Goal: Information Seeking & Learning: Learn about a topic

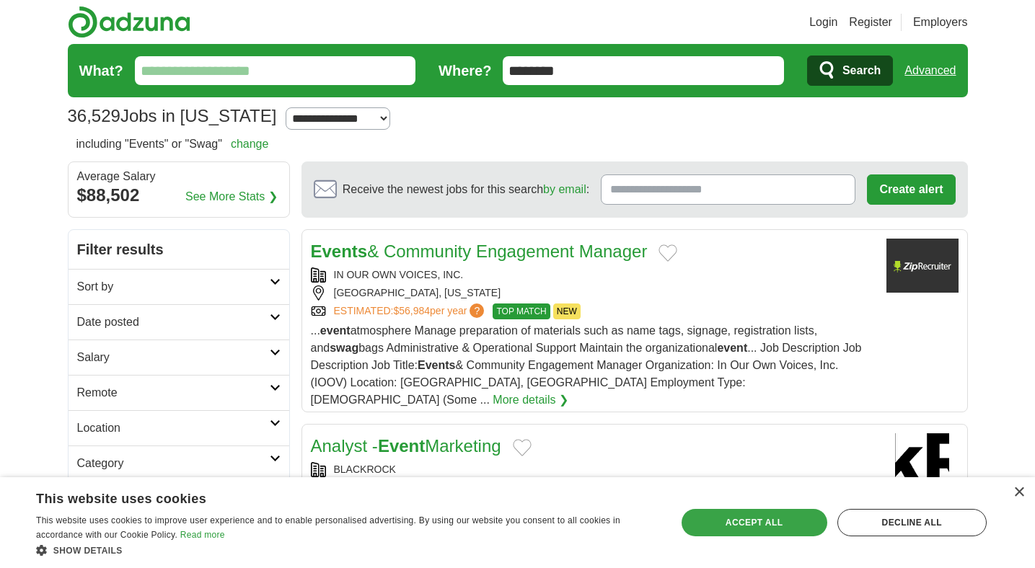
click at [759, 524] on div "Accept all" at bounding box center [754, 522] width 146 height 27
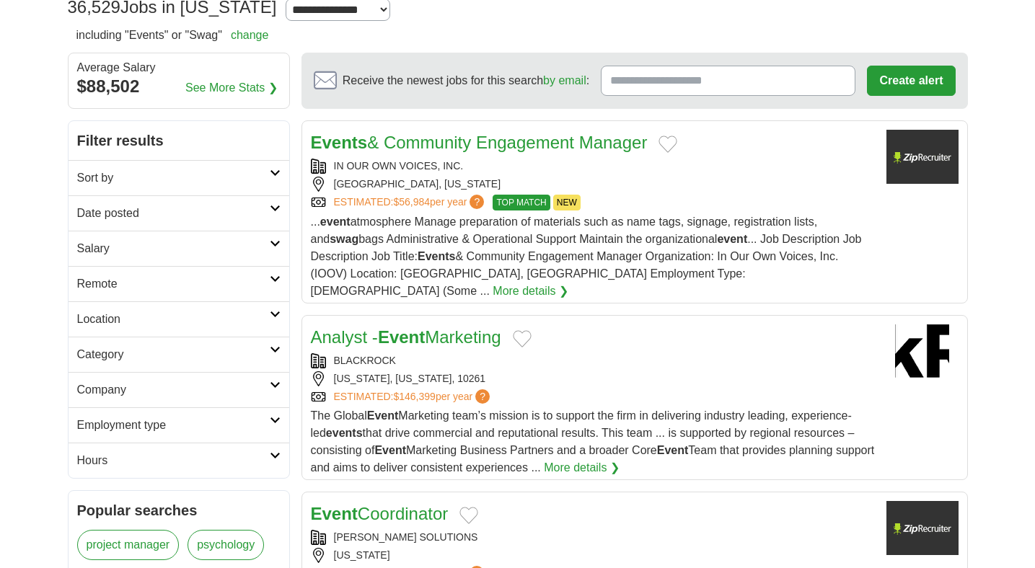
scroll to position [108, 0]
click at [741, 182] on div "[GEOGRAPHIC_DATA], [US_STATE]" at bounding box center [593, 184] width 564 height 15
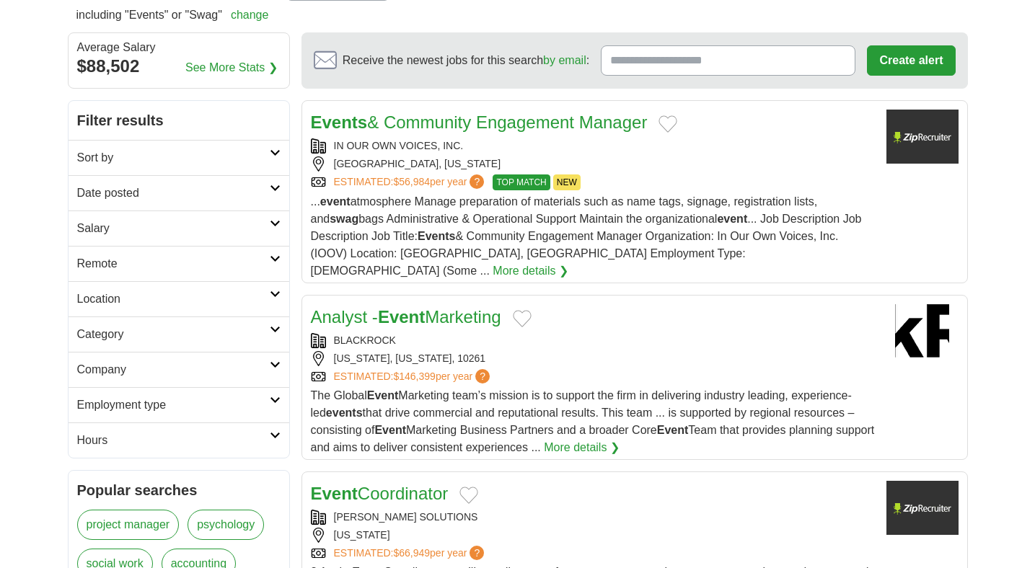
scroll to position [0, 0]
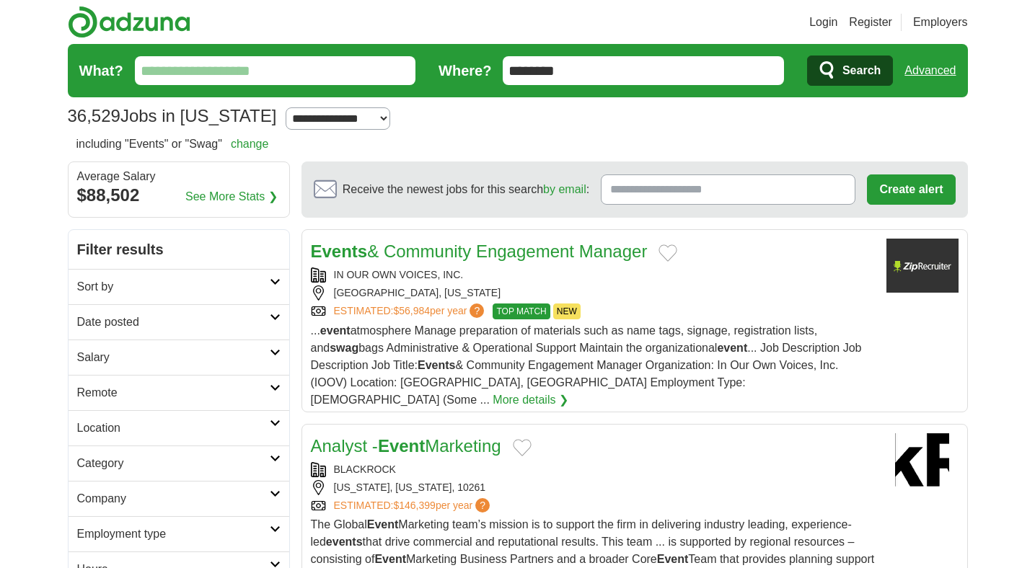
click at [314, 118] on select "**********" at bounding box center [338, 118] width 105 height 22
select select "*"
click at [286, 107] on select "**********" at bounding box center [338, 118] width 105 height 22
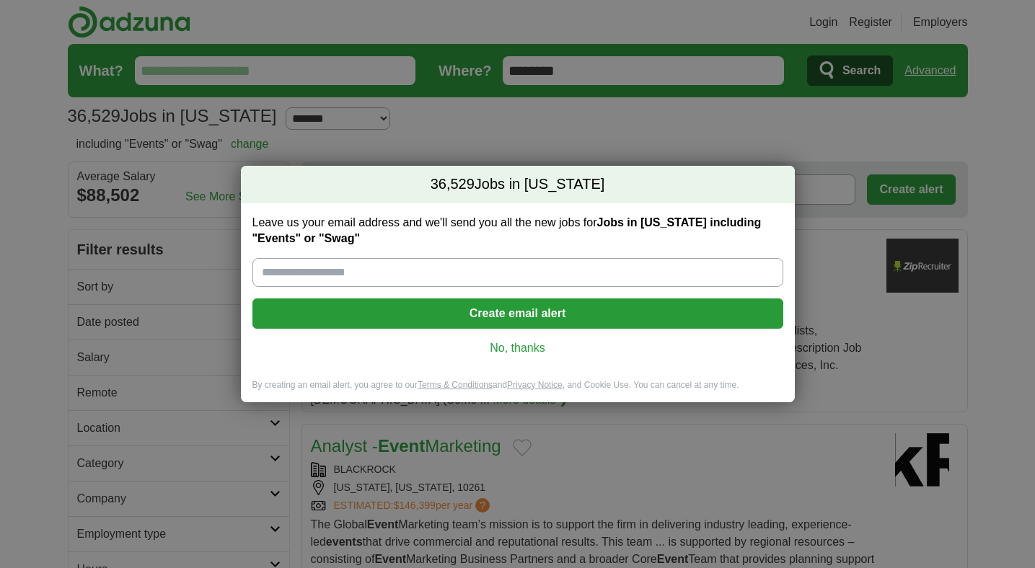
click at [538, 344] on link "No, thanks" at bounding box center [518, 348] width 508 height 16
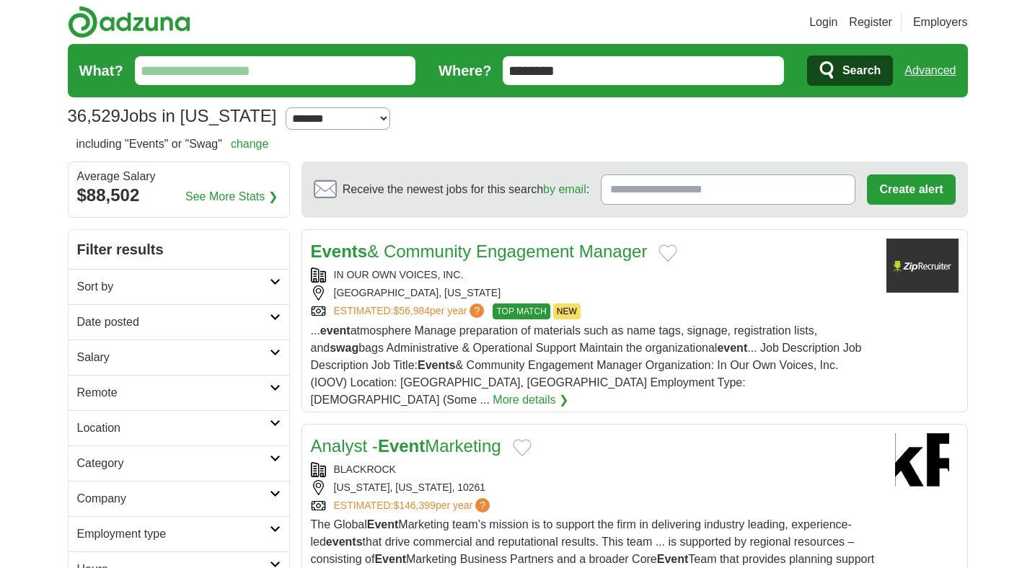
click at [242, 430] on h2 "Location" at bounding box center [173, 428] width 193 height 17
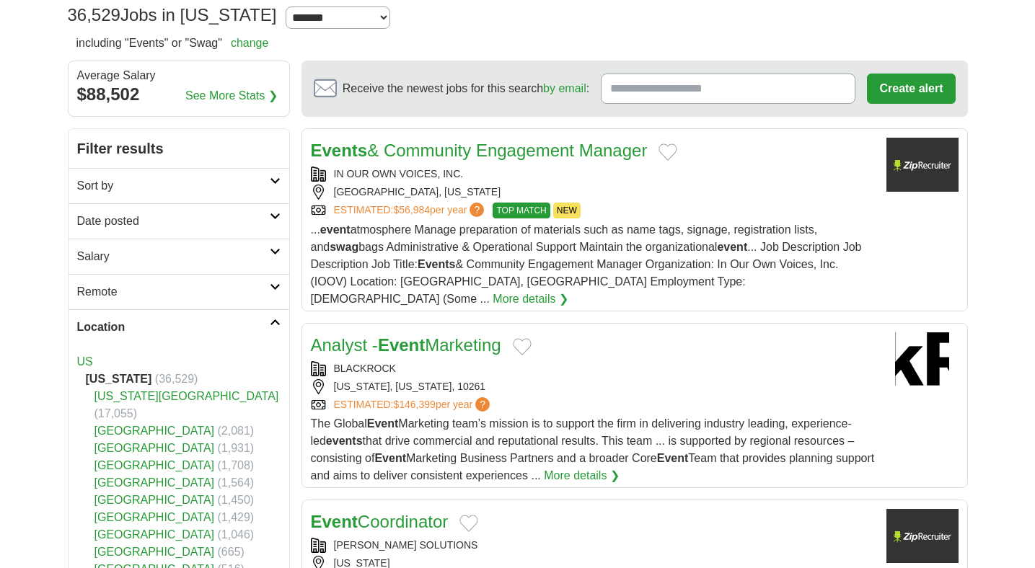
scroll to position [107, 0]
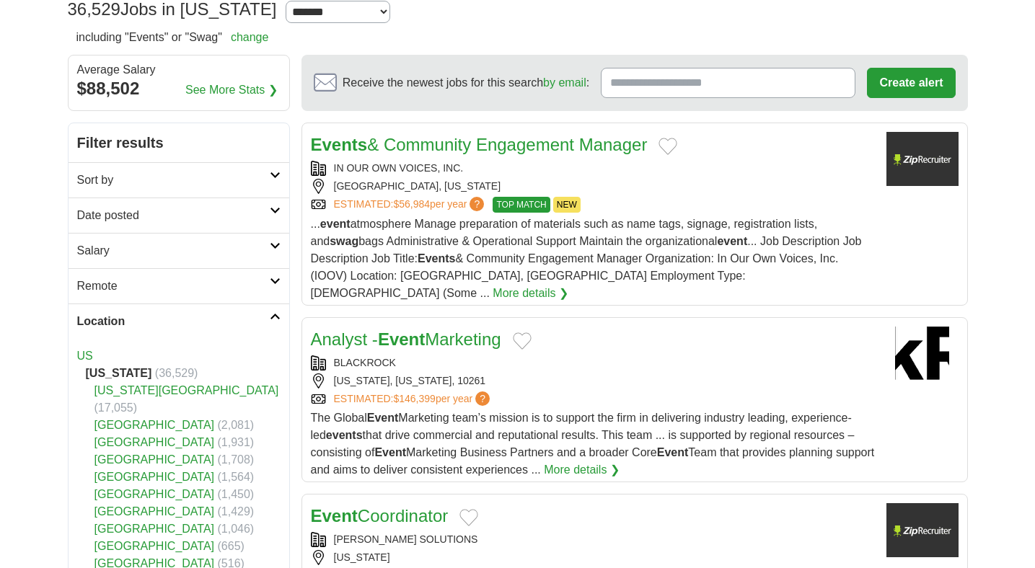
click at [141, 390] on link "[US_STATE][GEOGRAPHIC_DATA]" at bounding box center [186, 390] width 185 height 12
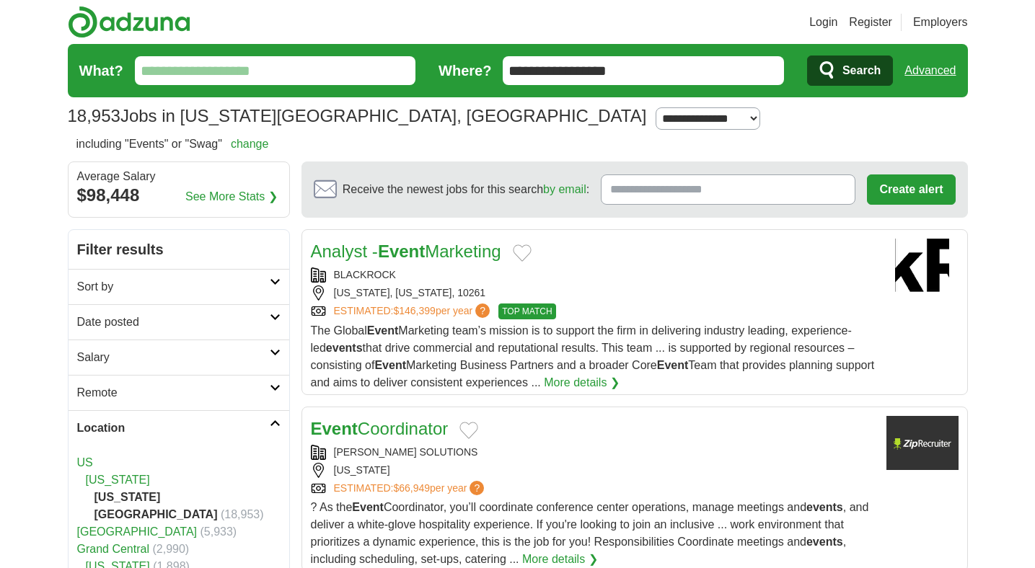
click at [277, 423] on icon at bounding box center [275, 423] width 11 height 7
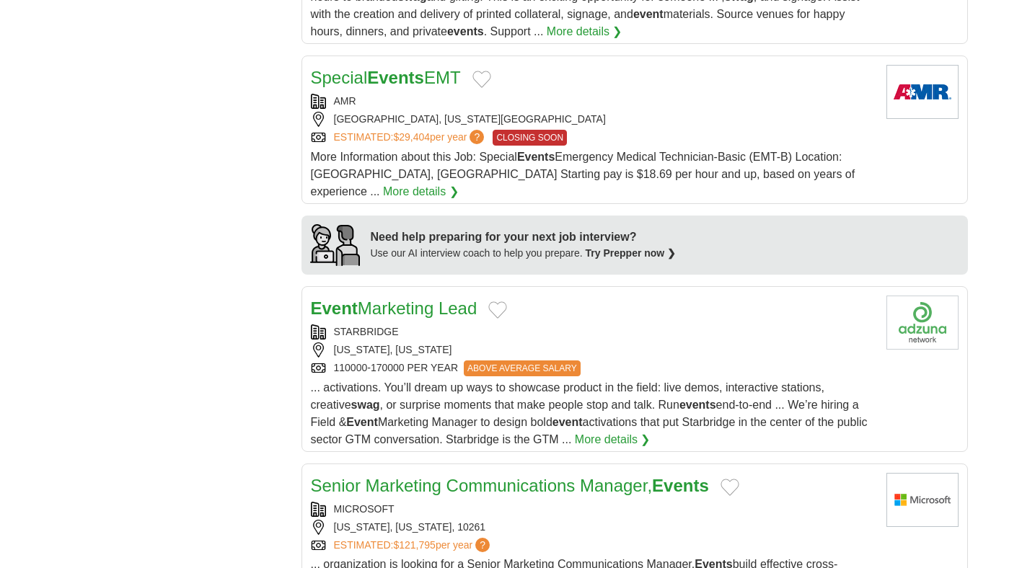
scroll to position [1175, 0]
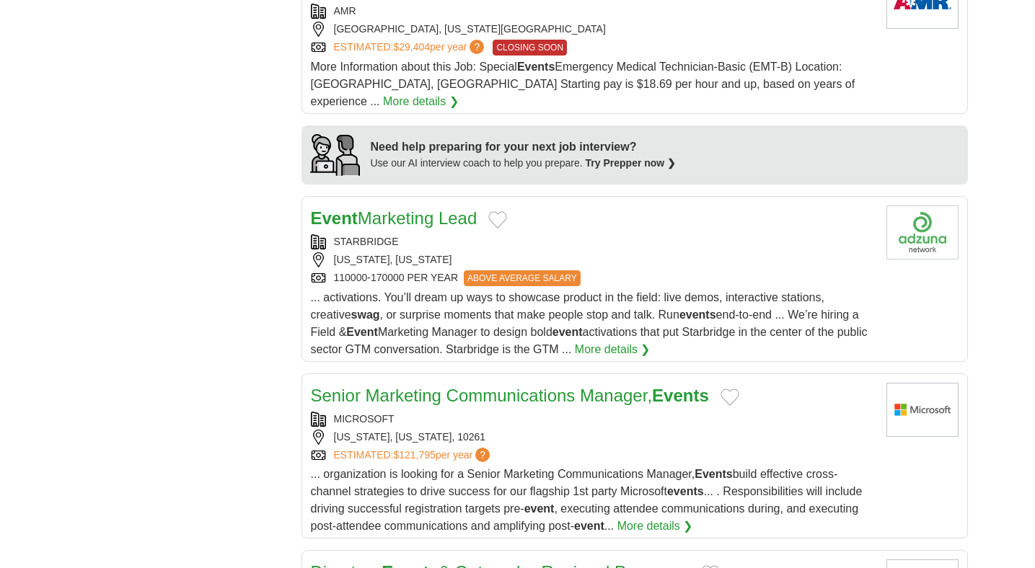
click at [660, 270] on div "110000-170000 PER YEAR ABOVE AVERAGE SALARY" at bounding box center [593, 278] width 564 height 16
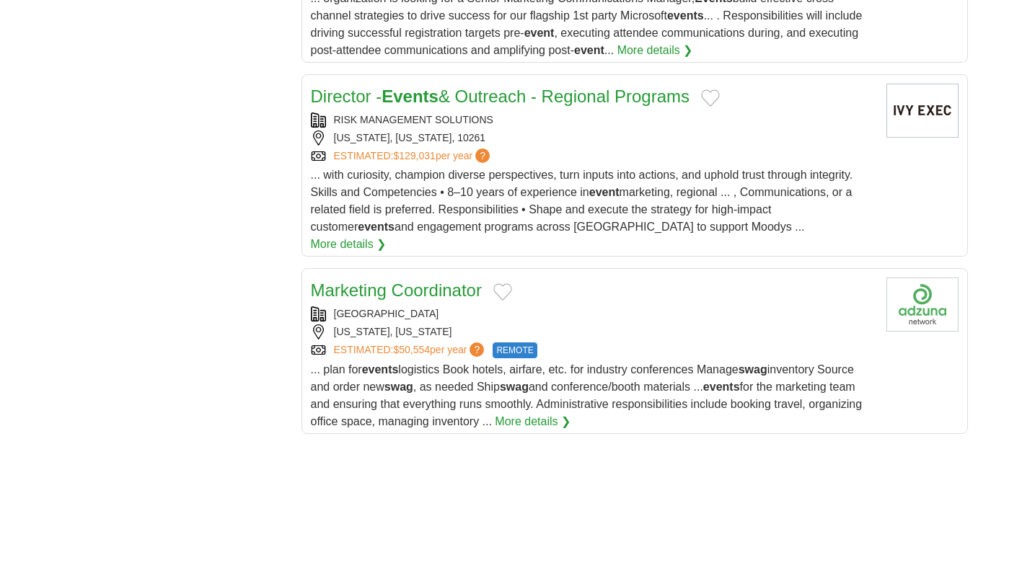
scroll to position [1697, 0]
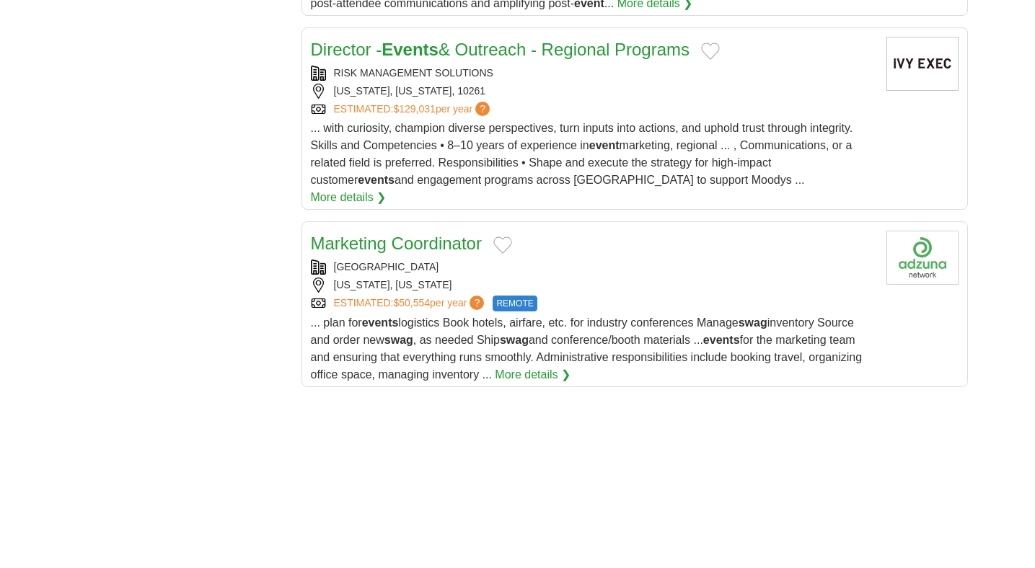
click at [624, 260] on div "BEACON HILL" at bounding box center [593, 267] width 564 height 15
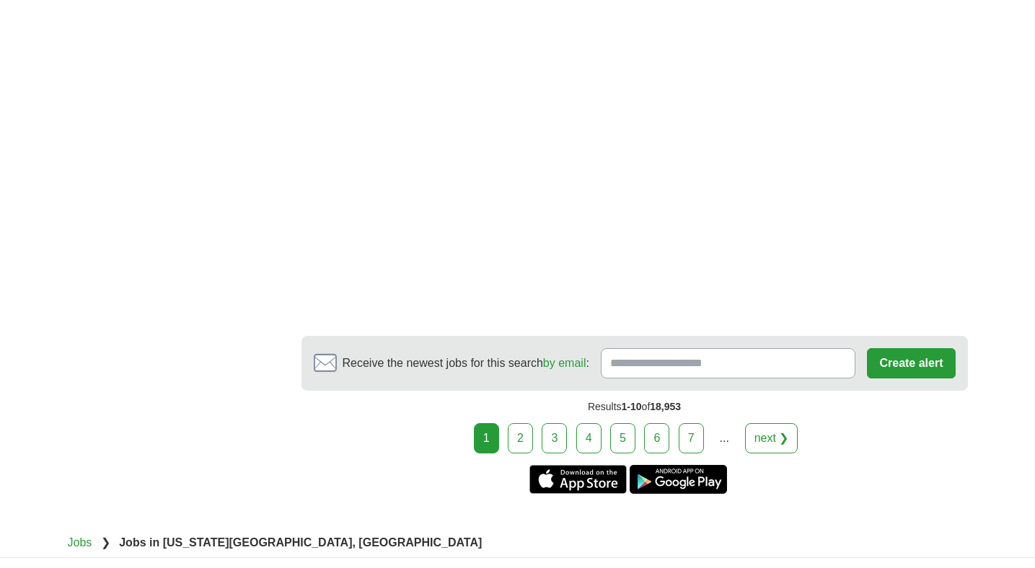
scroll to position [2555, 0]
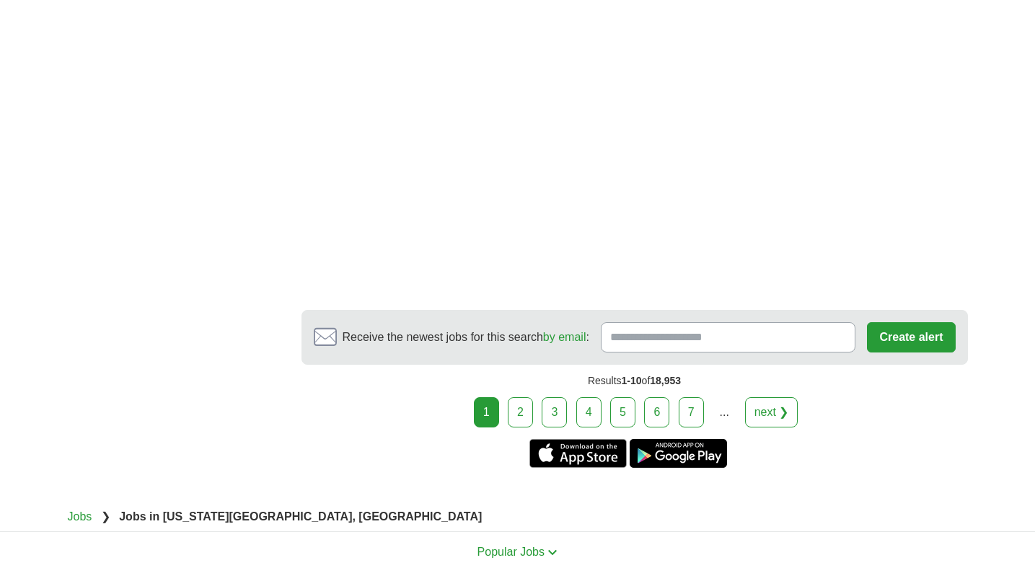
click at [523, 397] on link "2" at bounding box center [520, 412] width 25 height 30
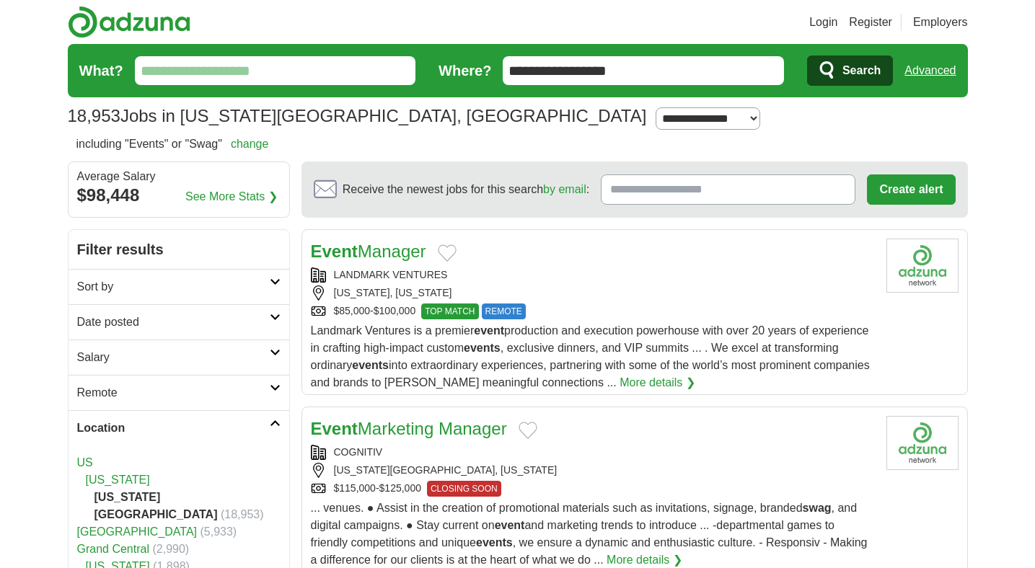
scroll to position [1, 0]
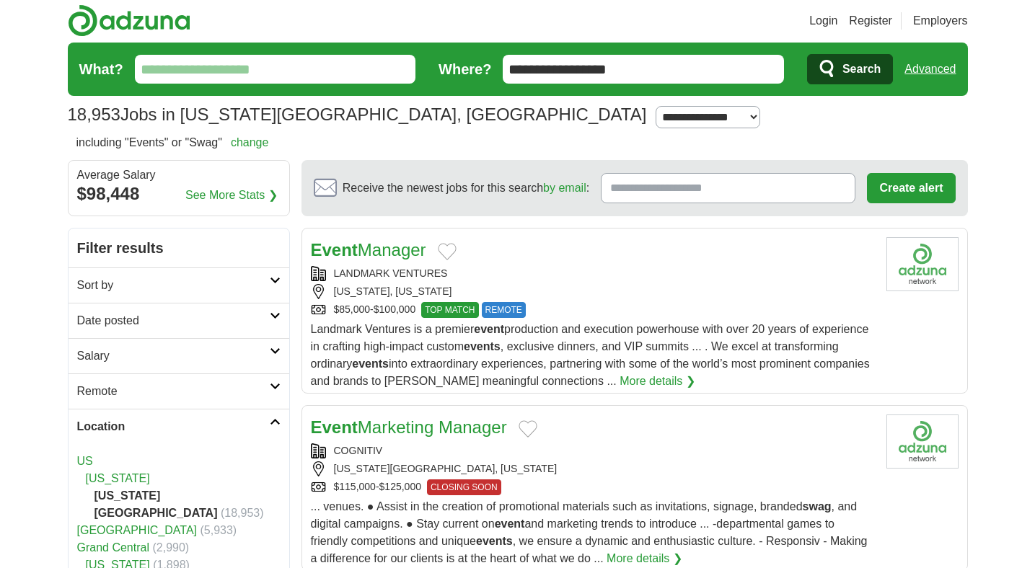
click at [624, 501] on span "... venues. ● Assist in the creation of promotional materials such as invitatio…" at bounding box center [589, 532] width 557 height 64
click at [673, 296] on div "[US_STATE], [US_STATE]" at bounding box center [593, 291] width 564 height 15
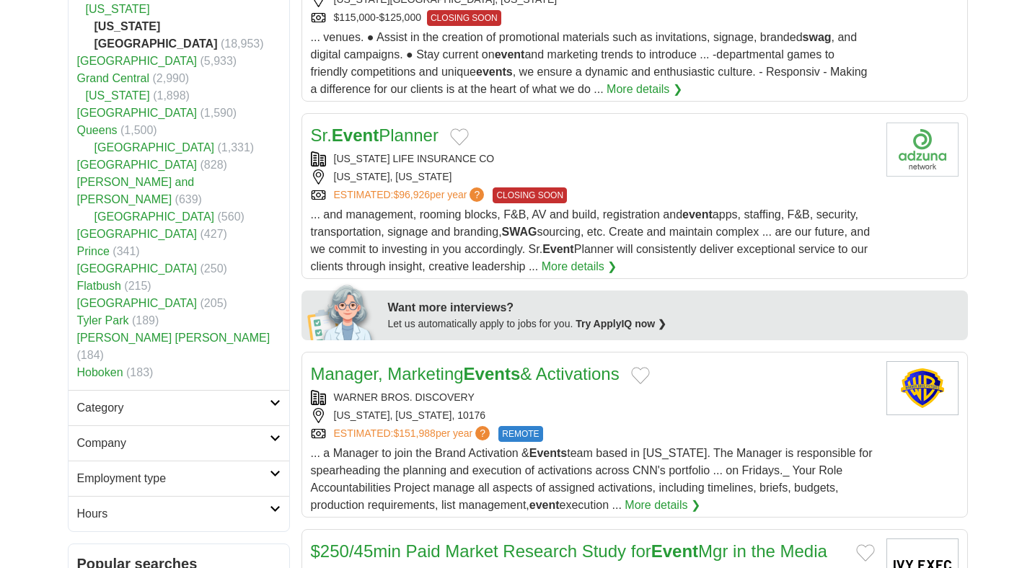
scroll to position [624, 0]
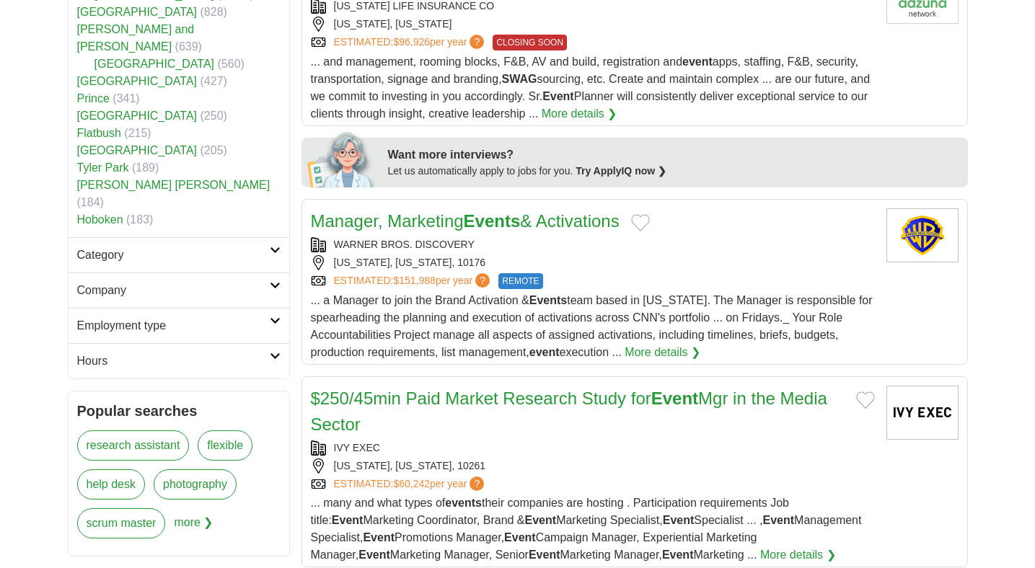
click at [640, 277] on div "ESTIMATED: $151,988 per year ? REMOTE" at bounding box center [593, 281] width 564 height 16
